Goal: Task Accomplishment & Management: Use online tool/utility

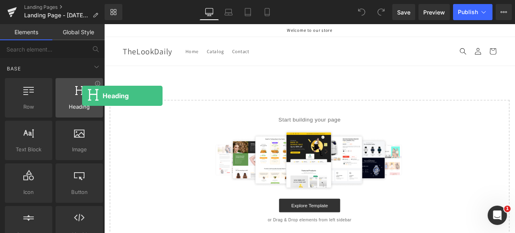
click at [82, 96] on div at bounding box center [79, 93] width 43 height 18
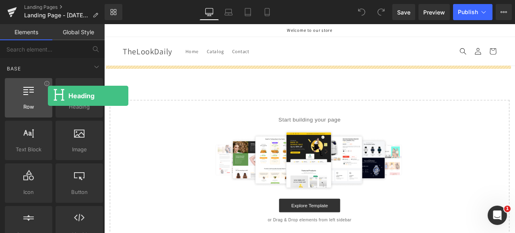
drag, startPoint x: 81, startPoint y: 96, endPoint x: 48, endPoint y: 96, distance: 33.0
click at [48, 96] on div "Row rows, columns, layouts, div Heading headings, titles, h1,h2,h3,h4,h5,h6 Tex…" at bounding box center [53, 161] width 101 height 171
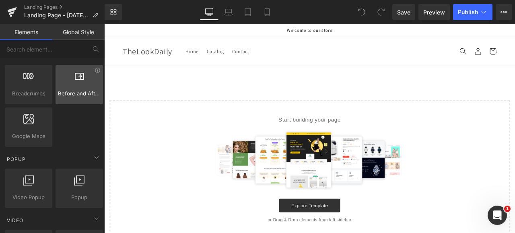
scroll to position [442, 0]
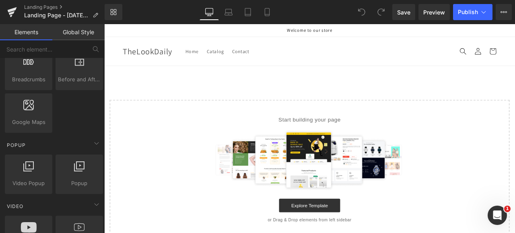
click at [224, 93] on div "Select your layout" at bounding box center [347, 176] width 487 height 204
click at [209, 53] on span "Home" at bounding box center [208, 56] width 15 height 7
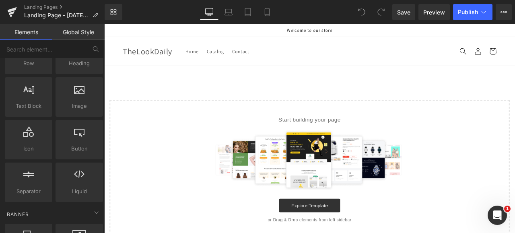
scroll to position [0, 0]
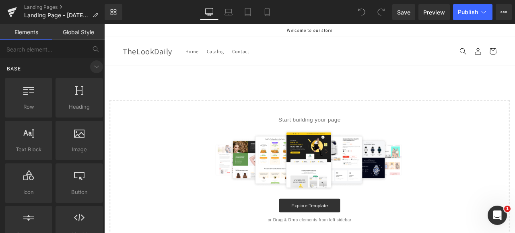
click at [94, 68] on icon at bounding box center [97, 67] width 10 height 10
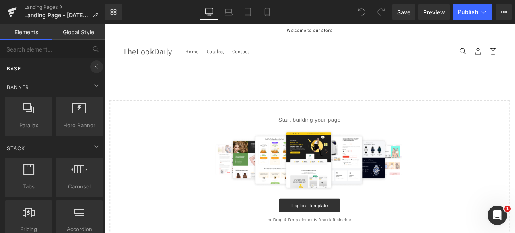
click at [92, 65] on icon at bounding box center [97, 67] width 10 height 10
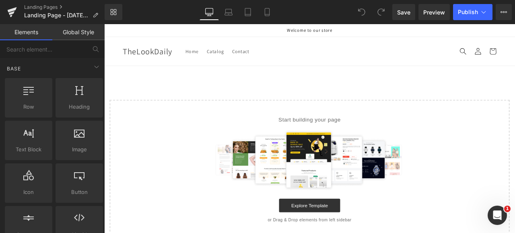
click at [323, 33] on p "Welcome to our store" at bounding box center [347, 31] width 442 height 15
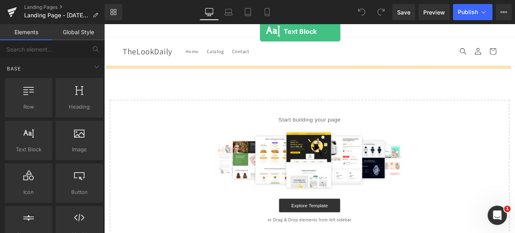
drag, startPoint x: 135, startPoint y: 162, endPoint x: 289, endPoint y: 33, distance: 200.7
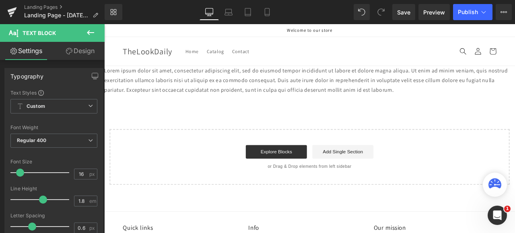
click at [90, 33] on icon at bounding box center [90, 32] width 7 height 5
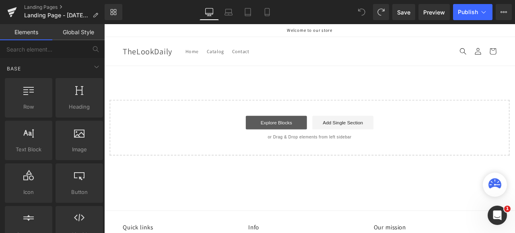
click at [300, 136] on link "Explore Blocks" at bounding box center [308, 141] width 72 height 16
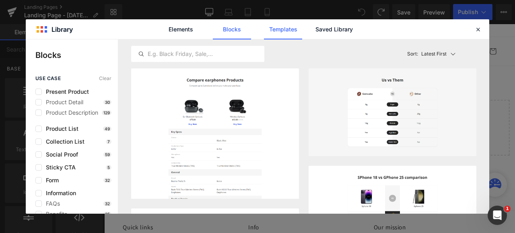
click at [282, 29] on link "Templates" at bounding box center [283, 29] width 38 height 20
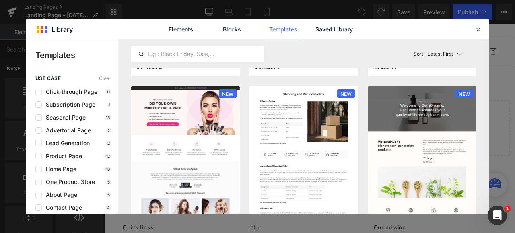
scroll to position [1150, 0]
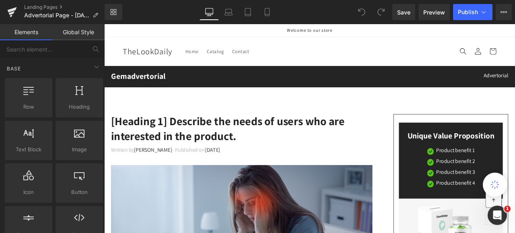
click at [343, 29] on p "Welcome to our store" at bounding box center [347, 31] width 442 height 15
click at [143, 56] on span "TheLookDaily" at bounding box center [155, 56] width 58 height 13
drag, startPoint x: 464, startPoint y: 55, endPoint x: 393, endPoint y: 54, distance: 71.2
click at [393, 54] on header "Home Catalog Contact Log in TheLookDaily Home Catalog Contact Search" at bounding box center [347, 56] width 483 height 34
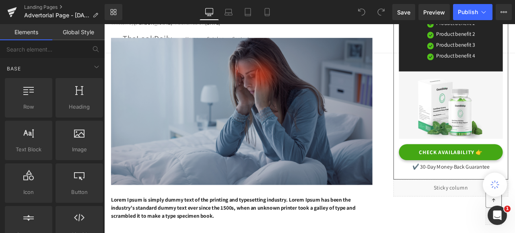
scroll to position [121, 0]
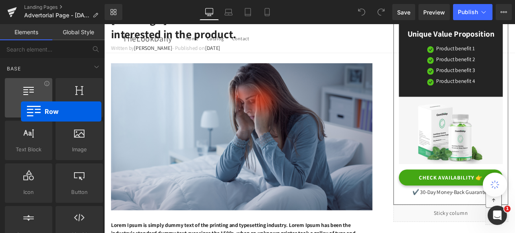
click at [21, 93] on div at bounding box center [28, 93] width 43 height 18
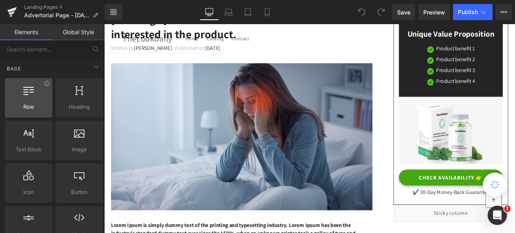
click at [21, 93] on div at bounding box center [28, 93] width 43 height 18
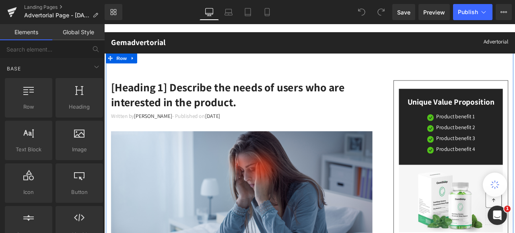
scroll to position [0, 0]
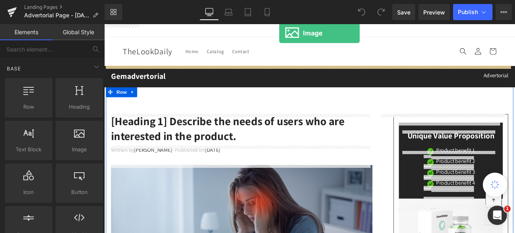
drag, startPoint x: 181, startPoint y: 159, endPoint x: 311, endPoint y: 35, distance: 180.6
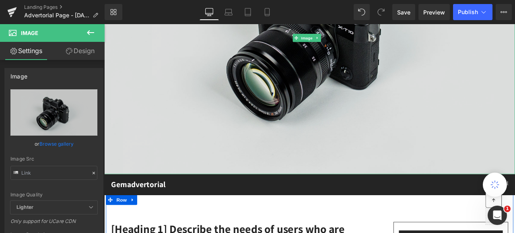
scroll to position [201, 0]
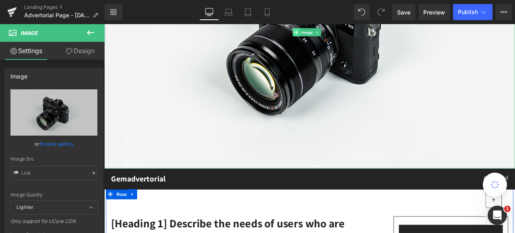
click at [335, 32] on span at bounding box center [331, 34] width 8 height 10
click at [29, 33] on span "Image" at bounding box center [29, 33] width 17 height 6
click at [88, 33] on icon at bounding box center [90, 32] width 7 height 5
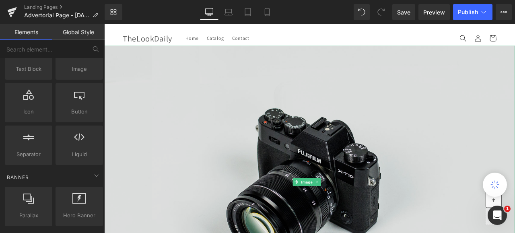
scroll to position [0, 0]
